Goal: Find contact information: Find contact information

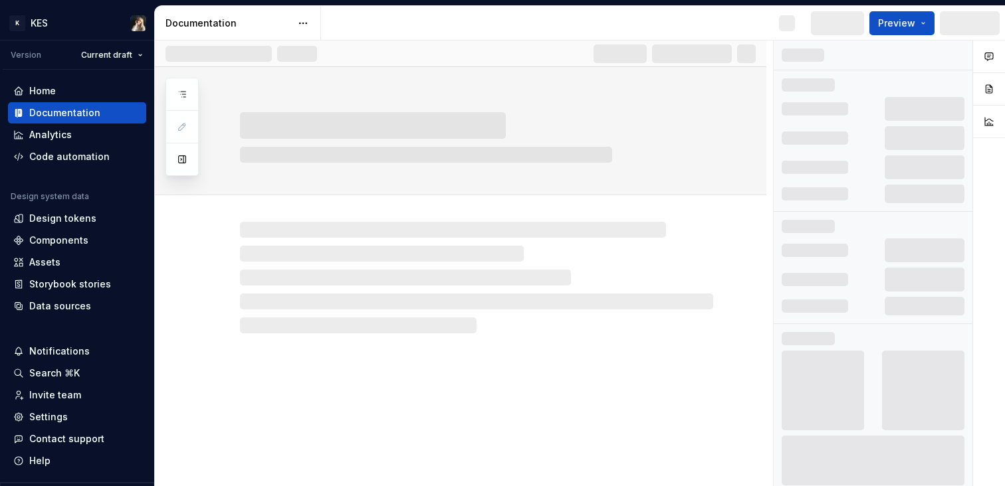
click at [991, 25] on div "Preview" at bounding box center [904, 23] width 199 height 34
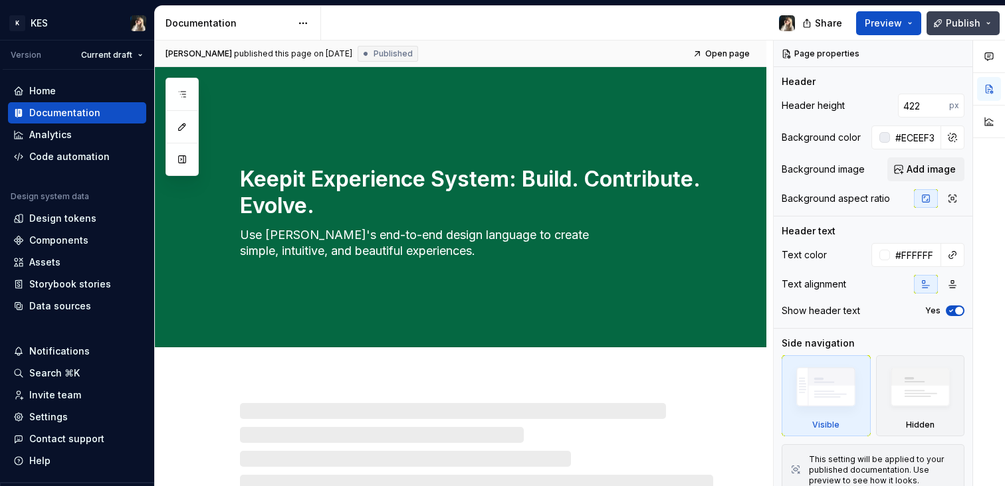
click at [991, 21] on button "Publish" at bounding box center [962, 23] width 73 height 24
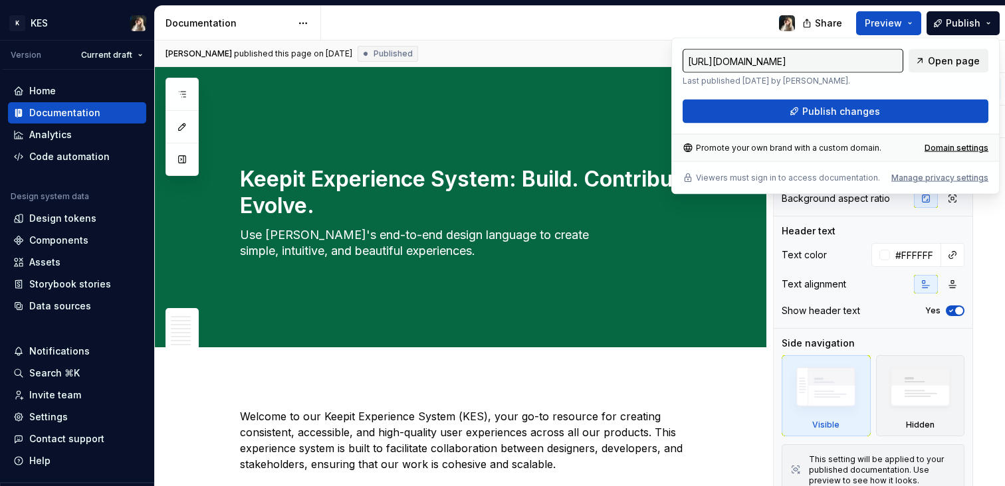
click at [954, 64] on span "Open page" at bounding box center [954, 60] width 52 height 13
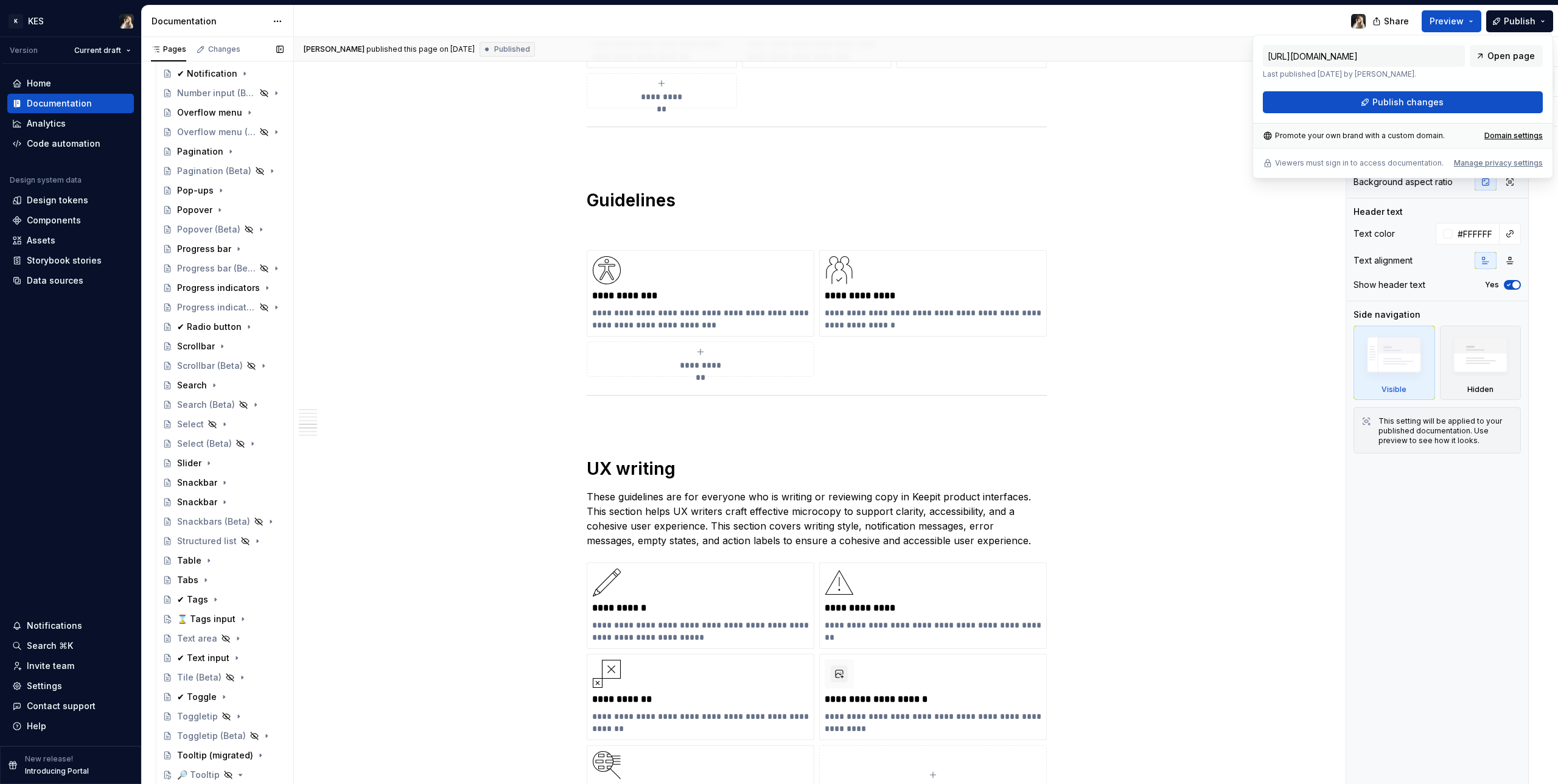
scroll to position [1073, 0]
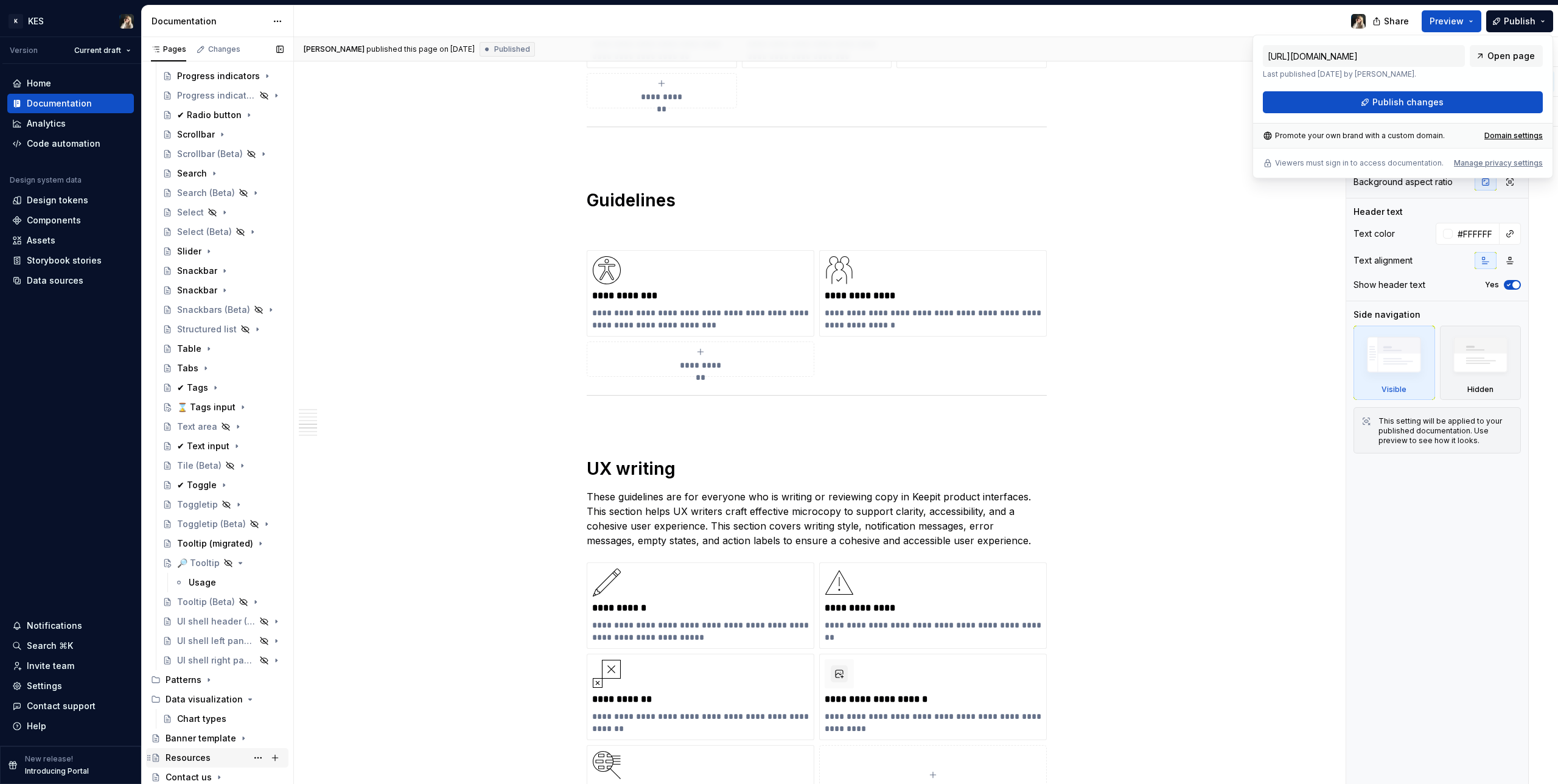
click at [185, 445] on div "Resources" at bounding box center [188, 757] width 45 height 12
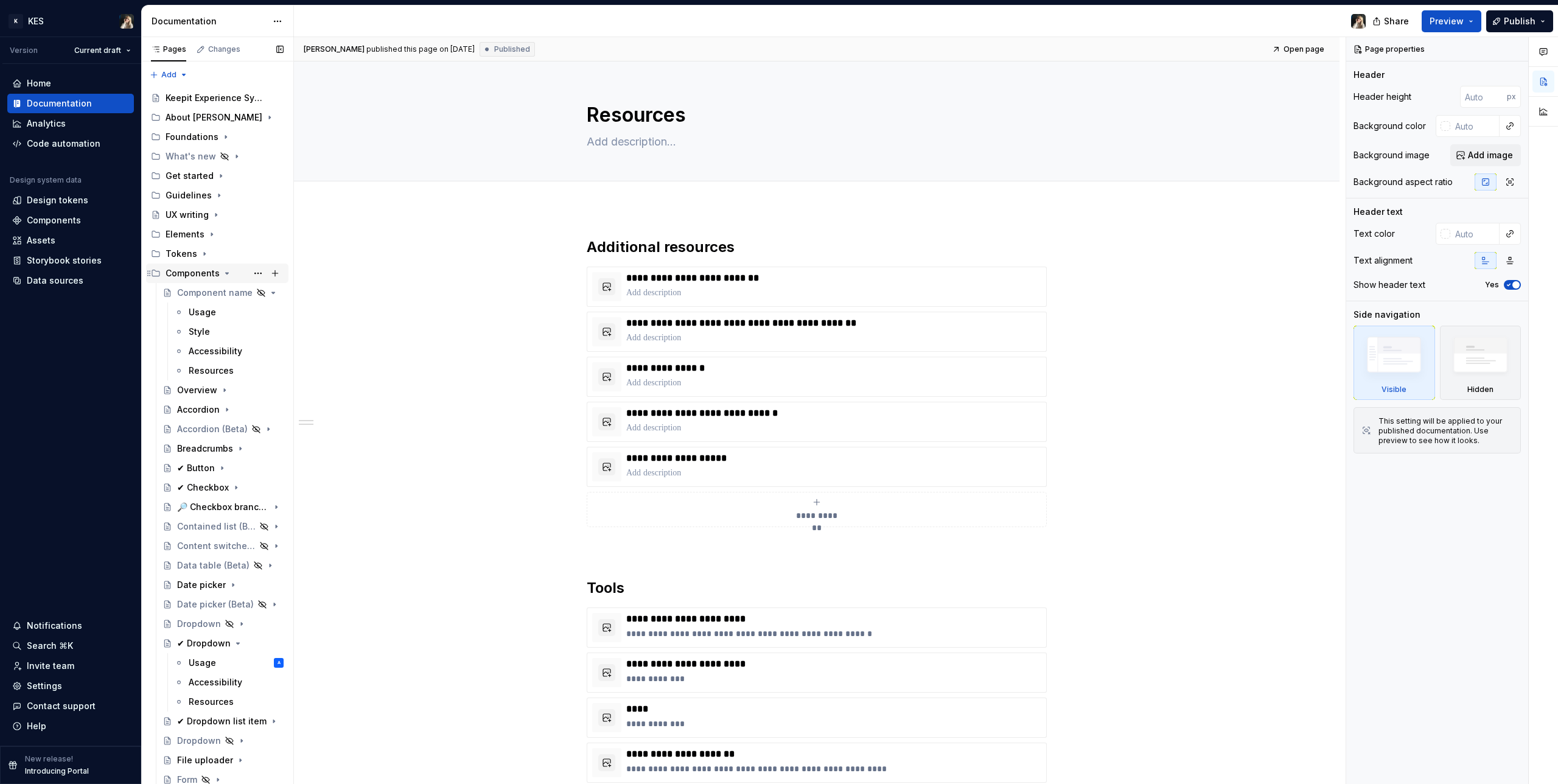
click at [226, 273] on icon "Page tree" at bounding box center [227, 273] width 3 height 1
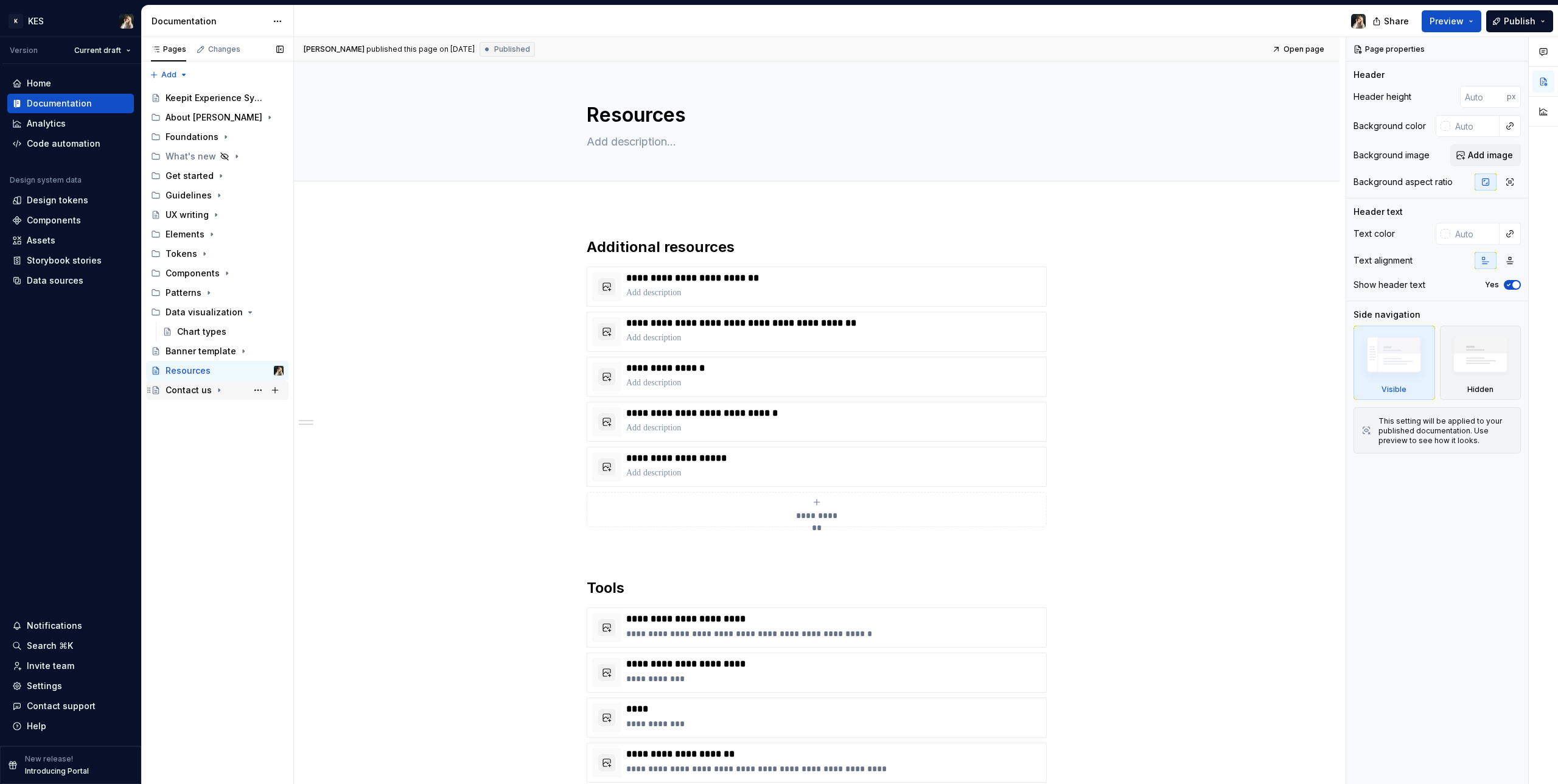
click at [193, 383] on div "Contact us" at bounding box center [224, 390] width 118 height 17
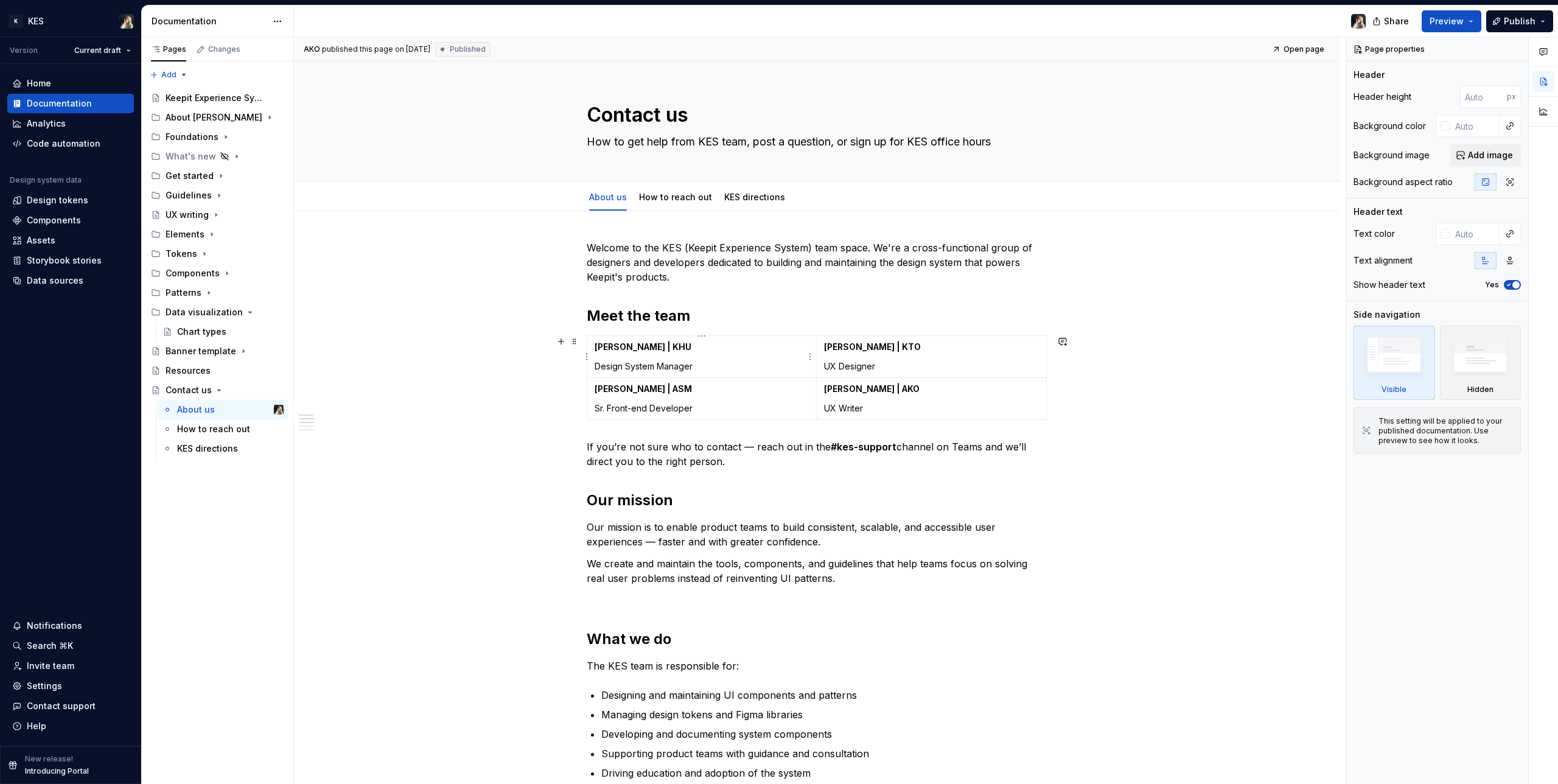
click at [674, 338] on td "[PERSON_NAME] | KHU Design System Manager" at bounding box center [702, 357] width 230 height 42
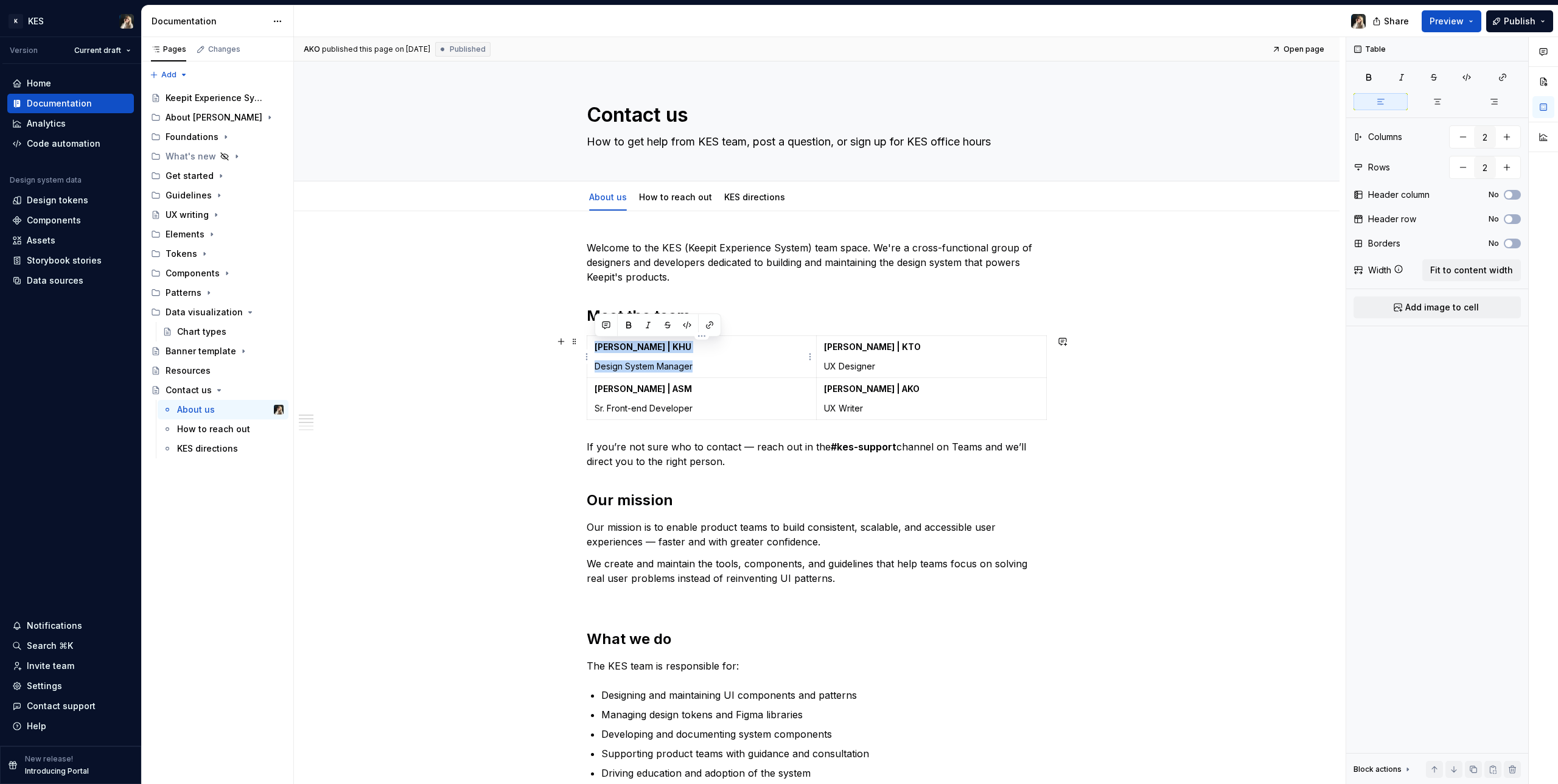
drag, startPoint x: 678, startPoint y: 364, endPoint x: 593, endPoint y: 347, distance: 86.7
click at [593, 347] on td "[PERSON_NAME] | KHU Design System Manager" at bounding box center [702, 357] width 230 height 42
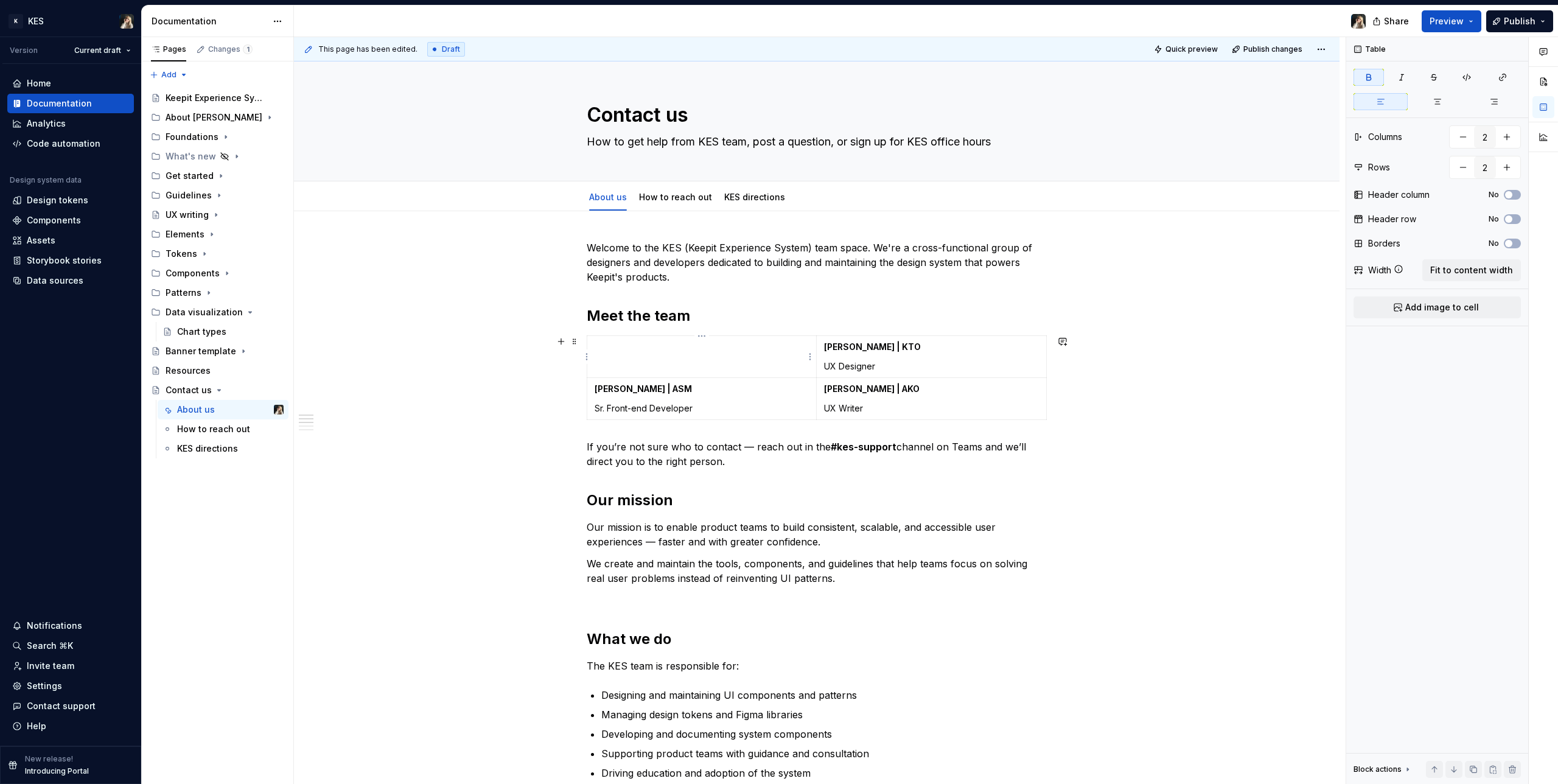
click at [723, 364] on td at bounding box center [702, 357] width 230 height 42
click at [920, 370] on p "UX Designer" at bounding box center [932, 365] width 215 height 12
click at [864, 445] on div "Welcome to the KES (Keepit Experience System) team space. We're a cross-functio…" at bounding box center [817, 737] width 460 height 995
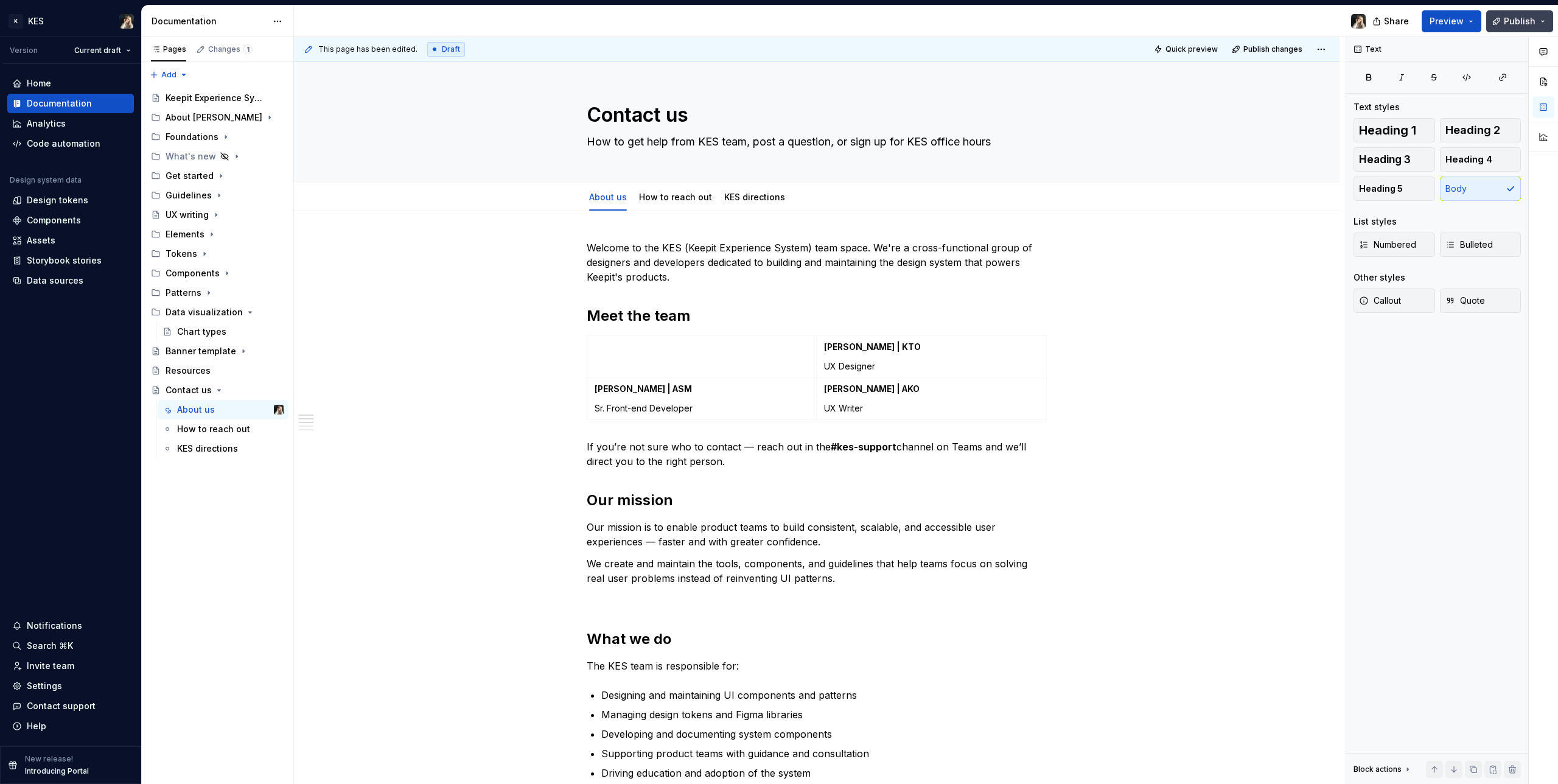
click at [920, 16] on button "Publish" at bounding box center [1520, 21] width 67 height 22
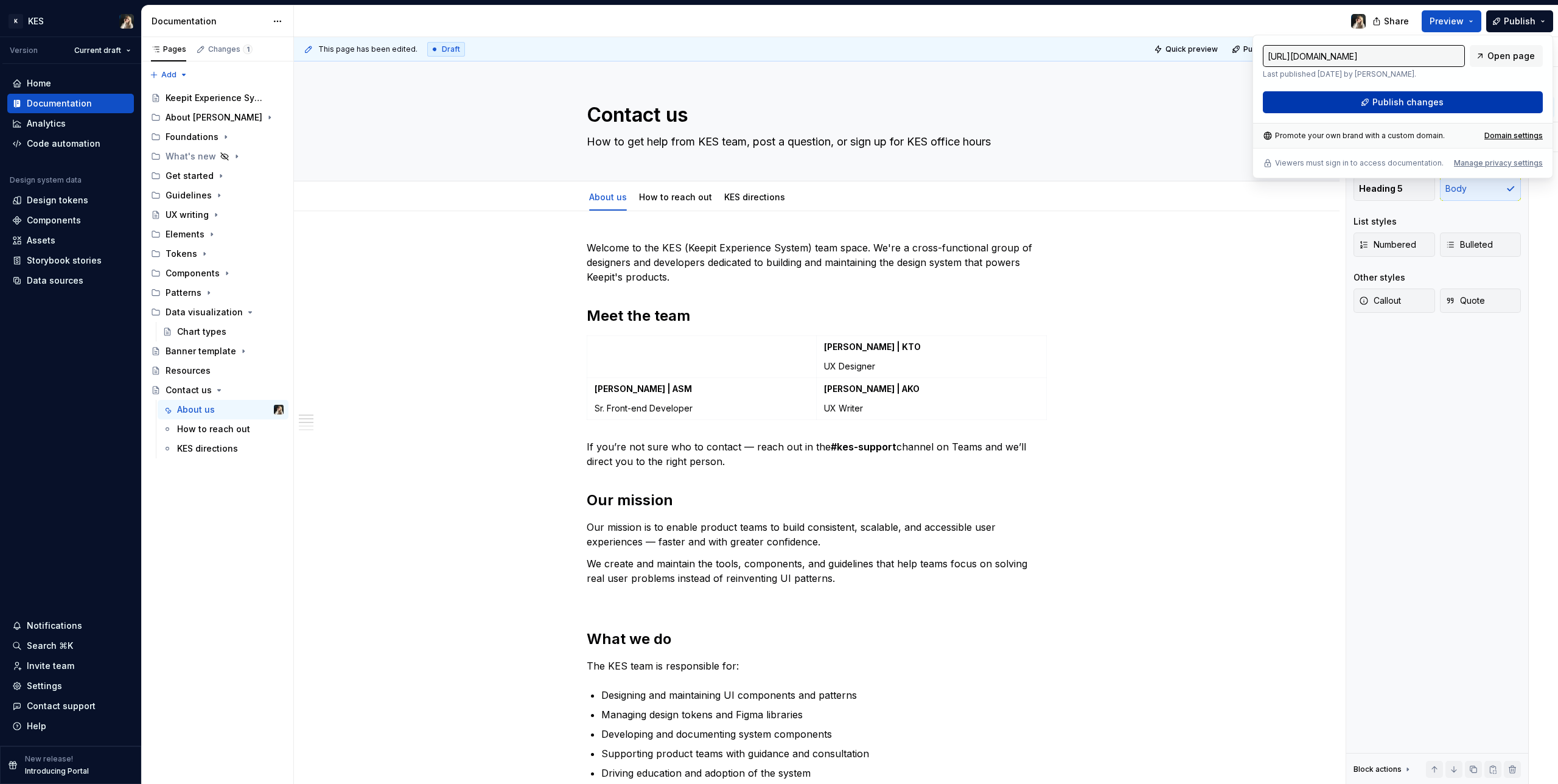
click at [920, 101] on span "Publish changes" at bounding box center [1408, 102] width 71 height 12
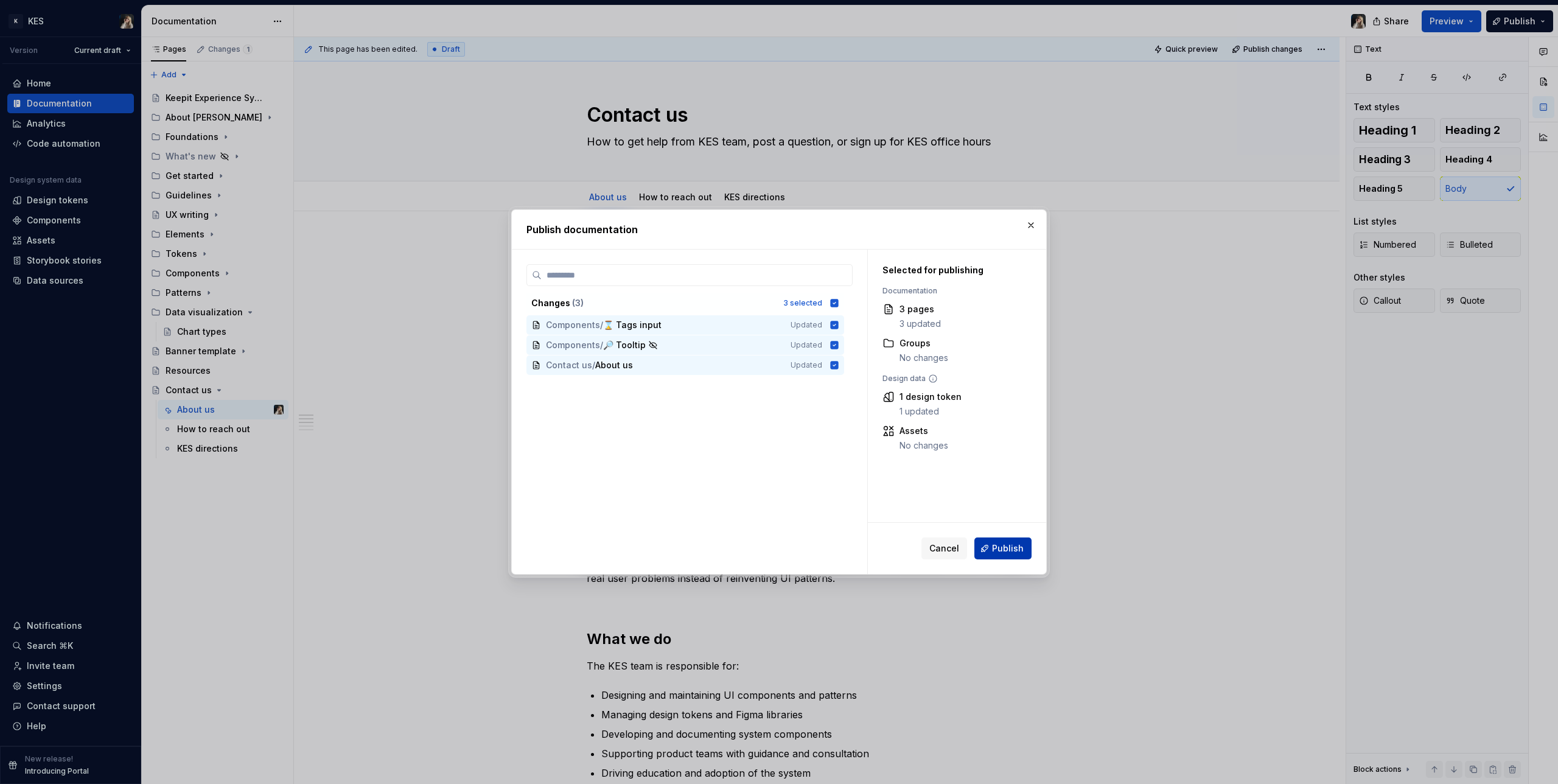
click at [920, 445] on button "Publish" at bounding box center [1003, 549] width 57 height 22
click at [920, 445] on div "Cancel Publish" at bounding box center [976, 549] width 110 height 22
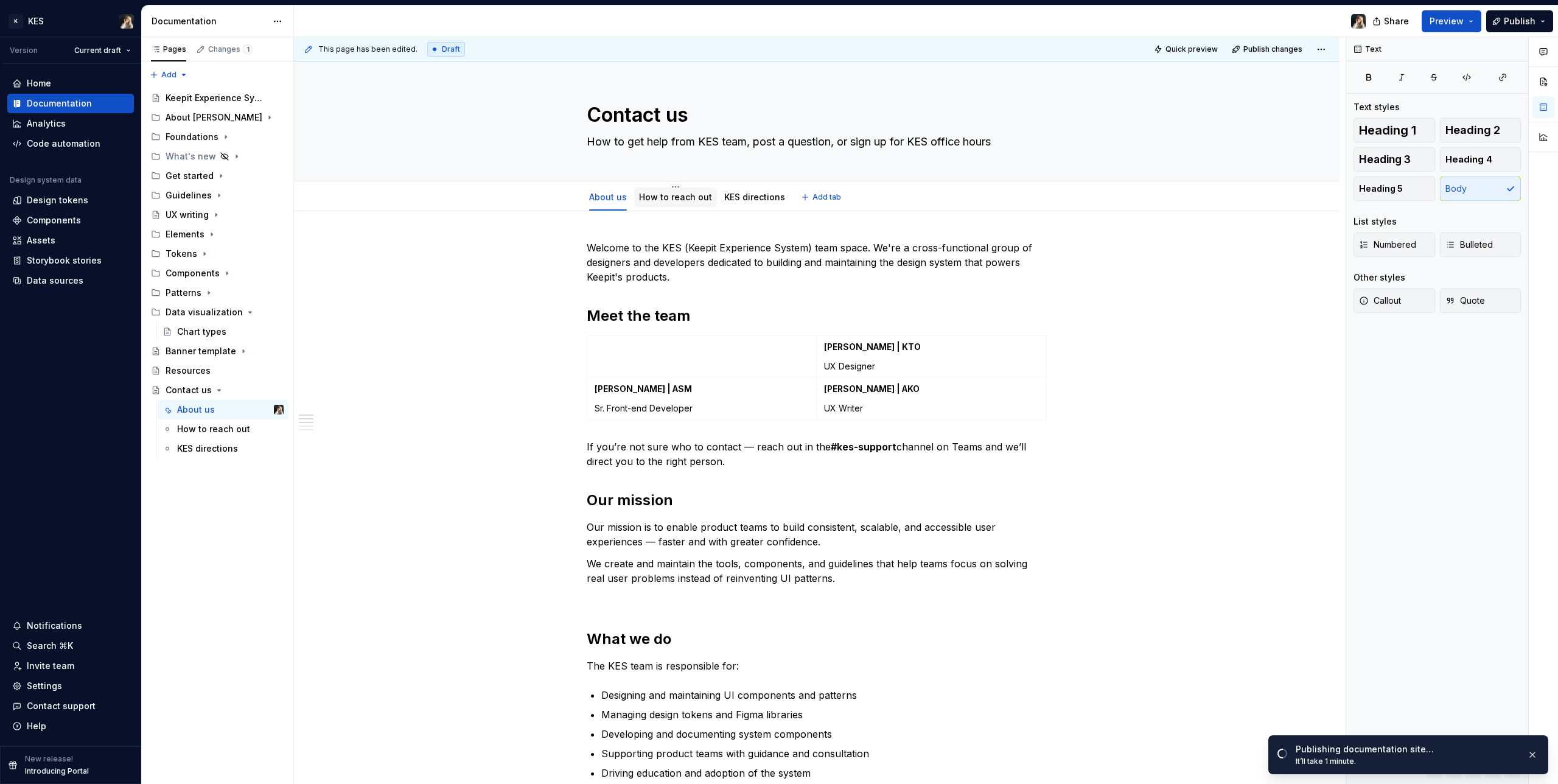
click at [678, 195] on link "How to reach out" at bounding box center [676, 196] width 73 height 10
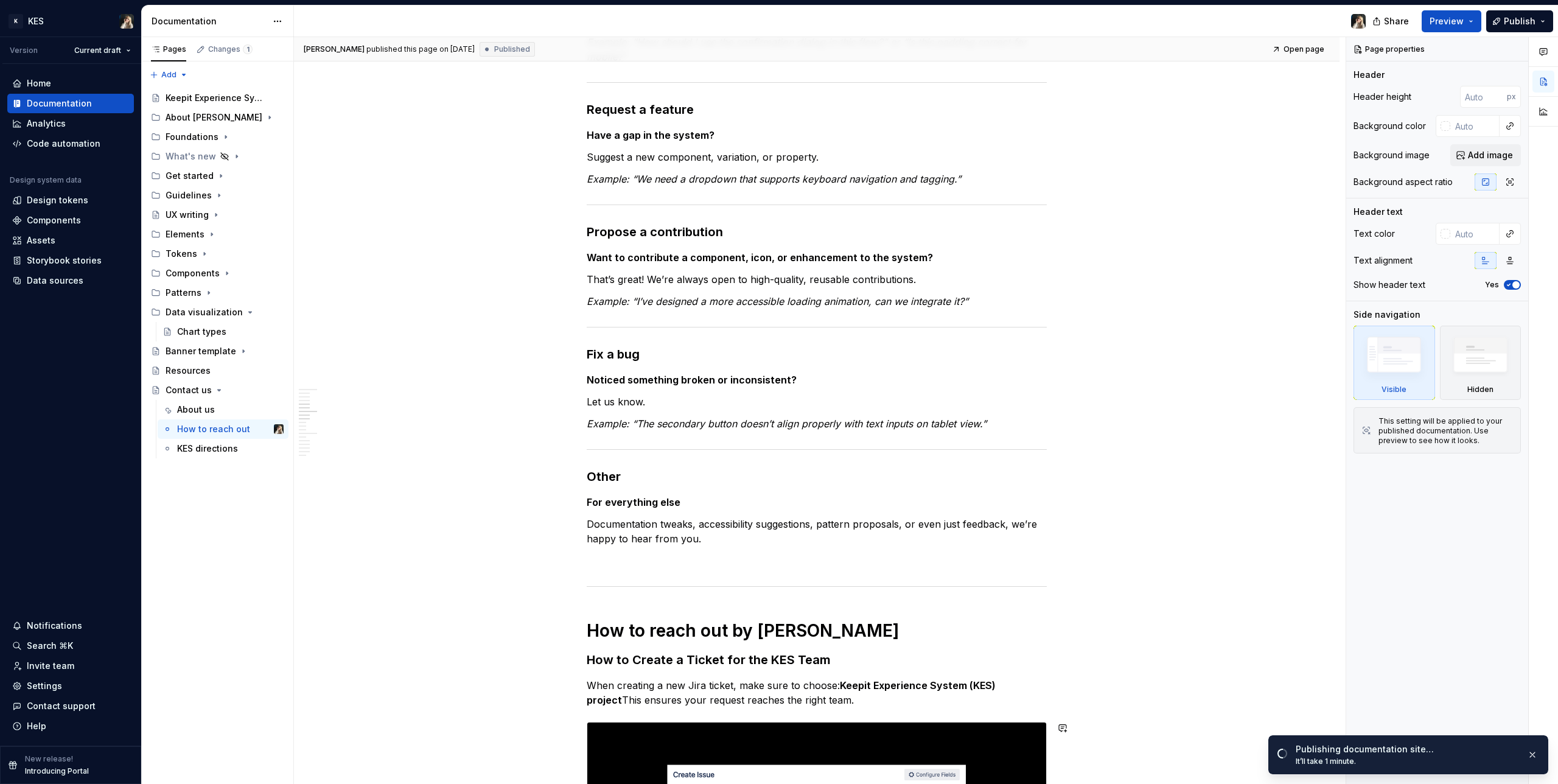
scroll to position [395, 0]
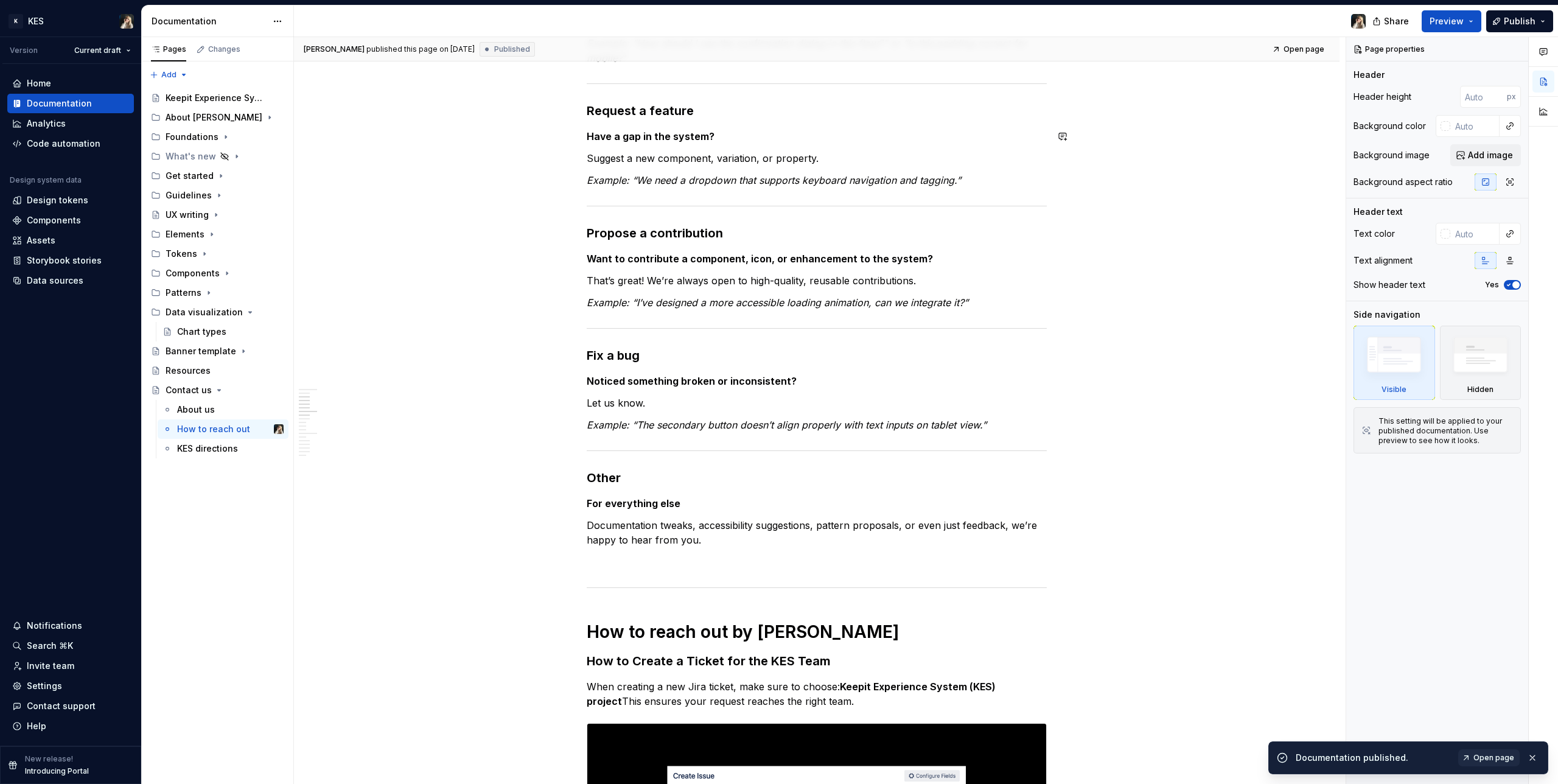
type textarea "*"
